Goal: Task Accomplishment & Management: Complete application form

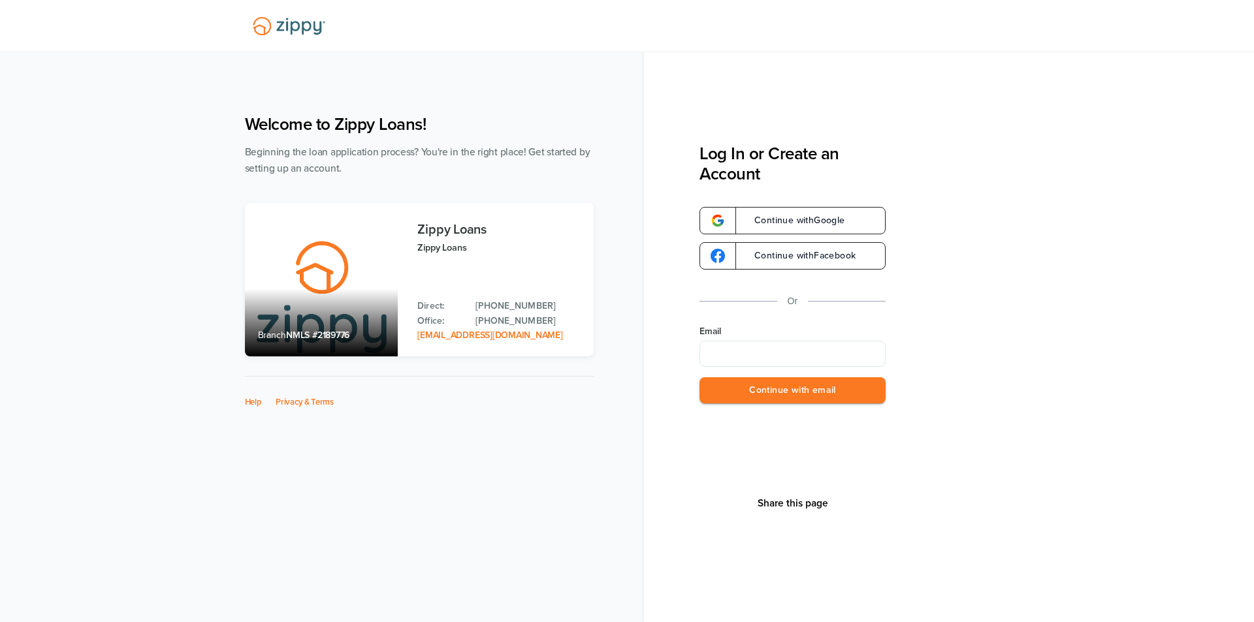
type input "**********"
click at [736, 385] on button "Continue with email" at bounding box center [792, 390] width 186 height 27
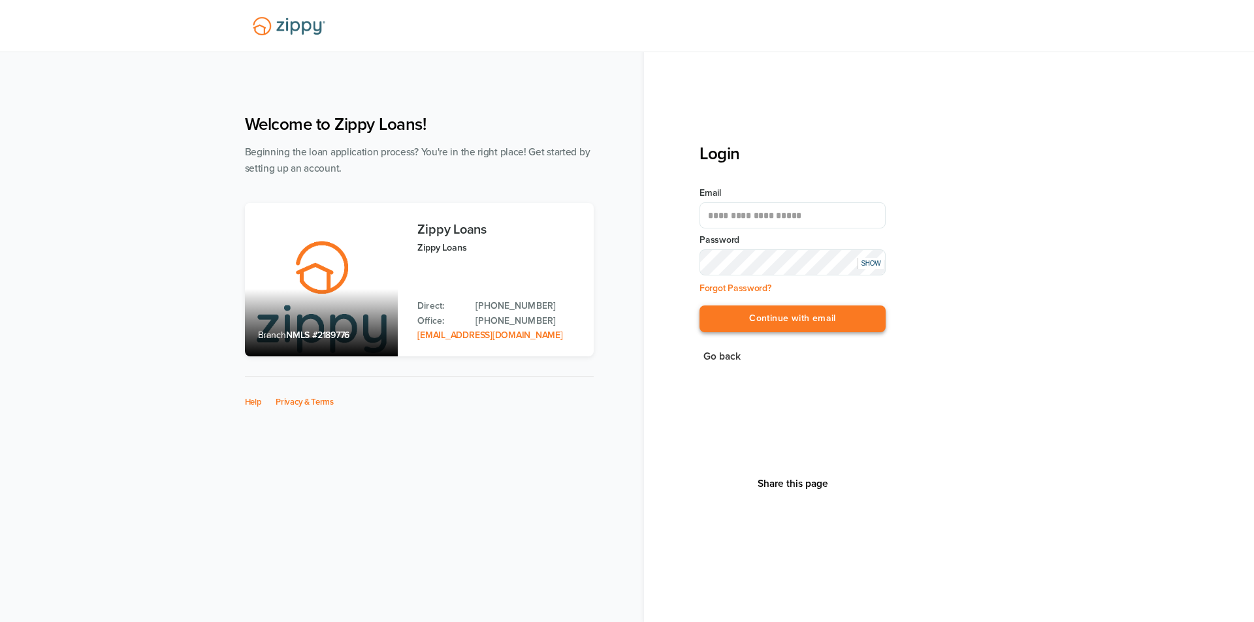
click at [728, 311] on button "Continue with email" at bounding box center [792, 319] width 186 height 27
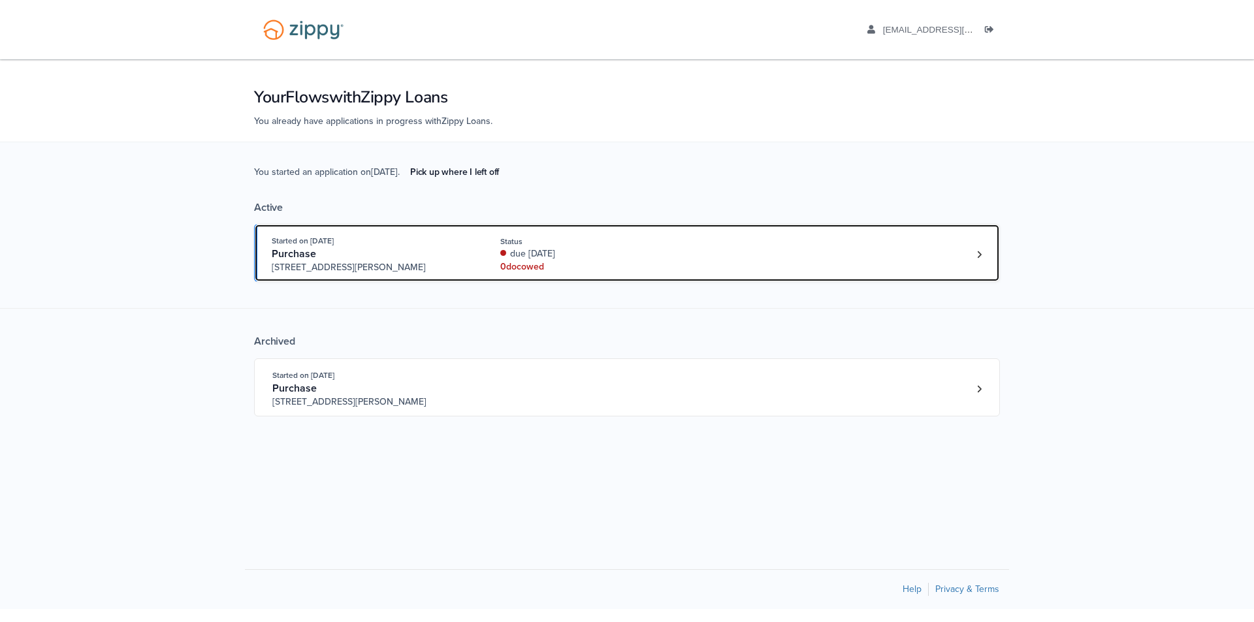
click at [465, 252] on div "Purchase" at bounding box center [371, 254] width 199 height 14
